Goal: Task Accomplishment & Management: Manage account settings

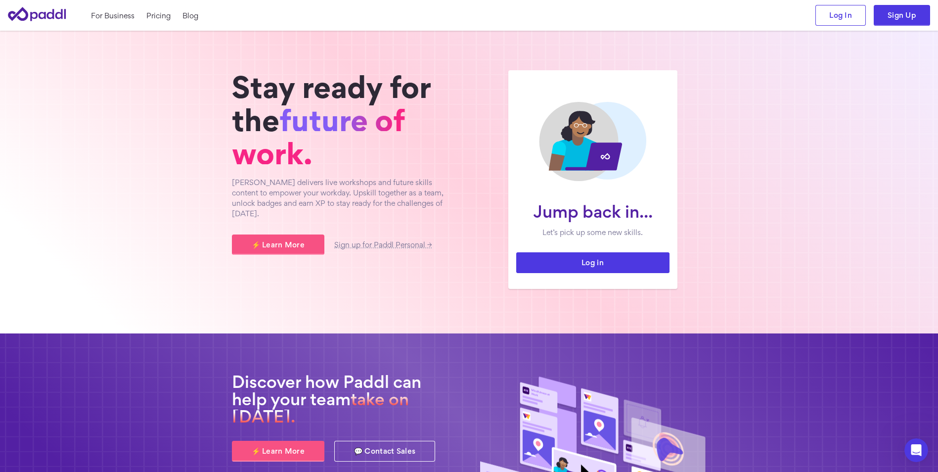
click at [585, 261] on link "Log in" at bounding box center [592, 262] width 153 height 21
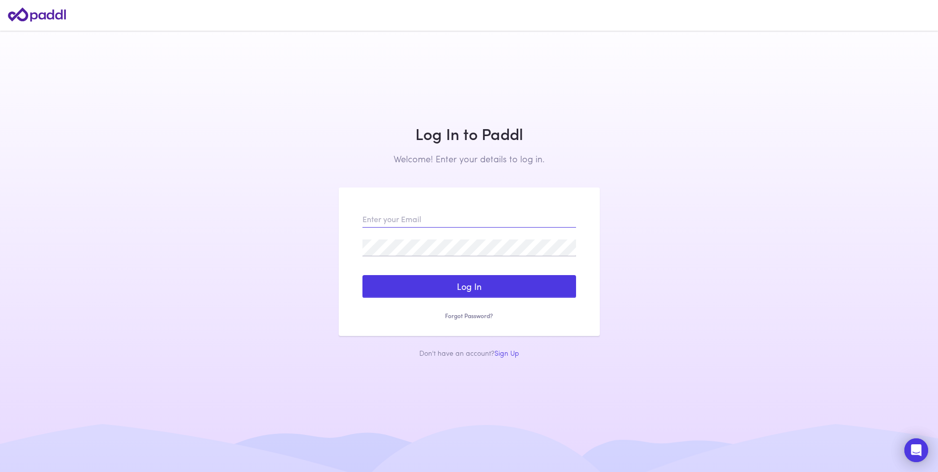
click at [383, 222] on input "email" at bounding box center [469, 219] width 214 height 17
click at [376, 218] on input "email" at bounding box center [469, 219] width 214 height 17
click at [399, 220] on input "email" at bounding box center [469, 219] width 214 height 17
paste input "[EMAIL_ADDRESS][DOMAIN_NAME]"
type input "[EMAIL_ADDRESS][DOMAIN_NAME]"
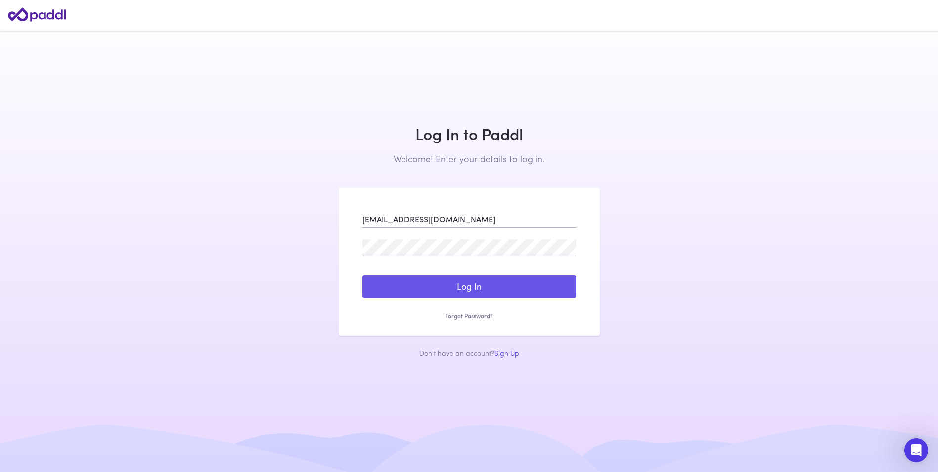
click at [475, 285] on button "Log In" at bounding box center [469, 286] width 214 height 23
